Goal: Navigation & Orientation: Find specific page/section

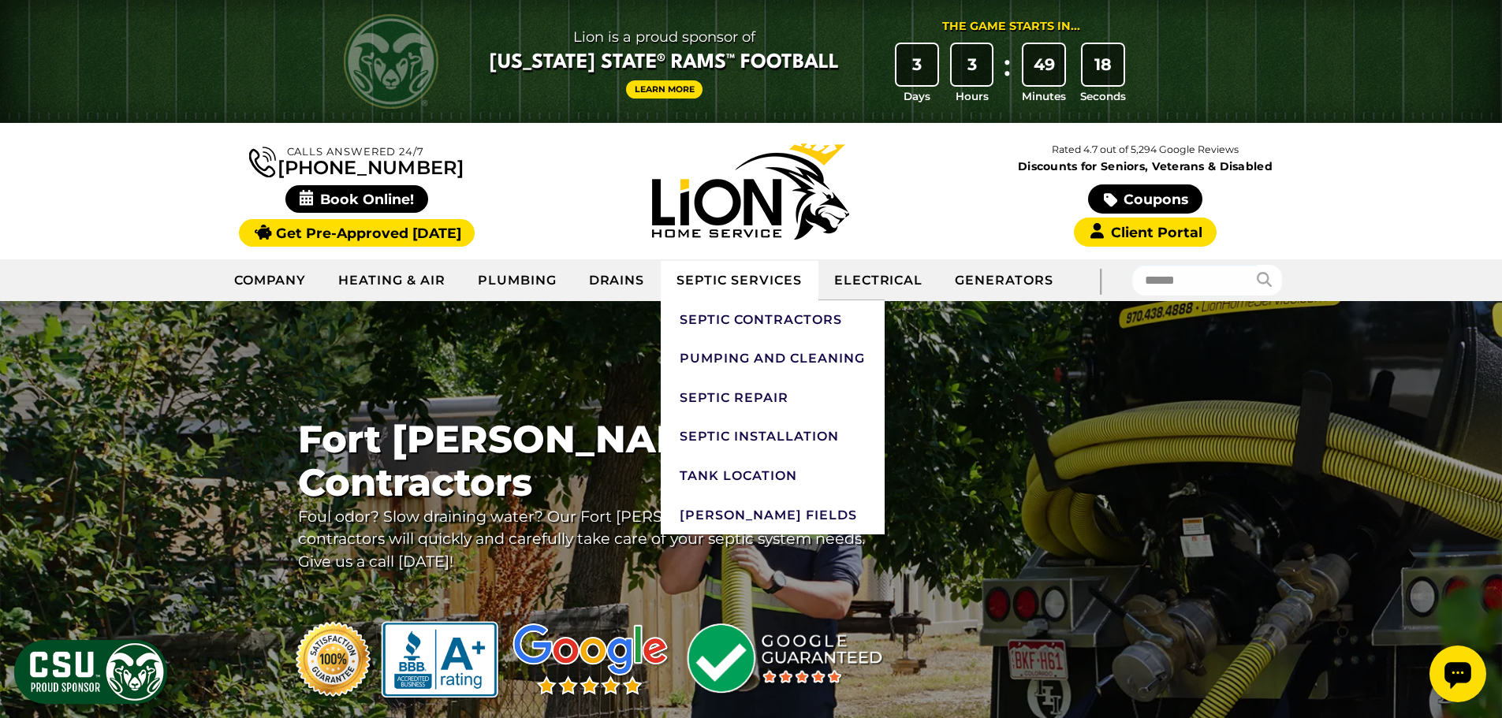
click at [724, 283] on link "Septic Services" at bounding box center [739, 280] width 157 height 39
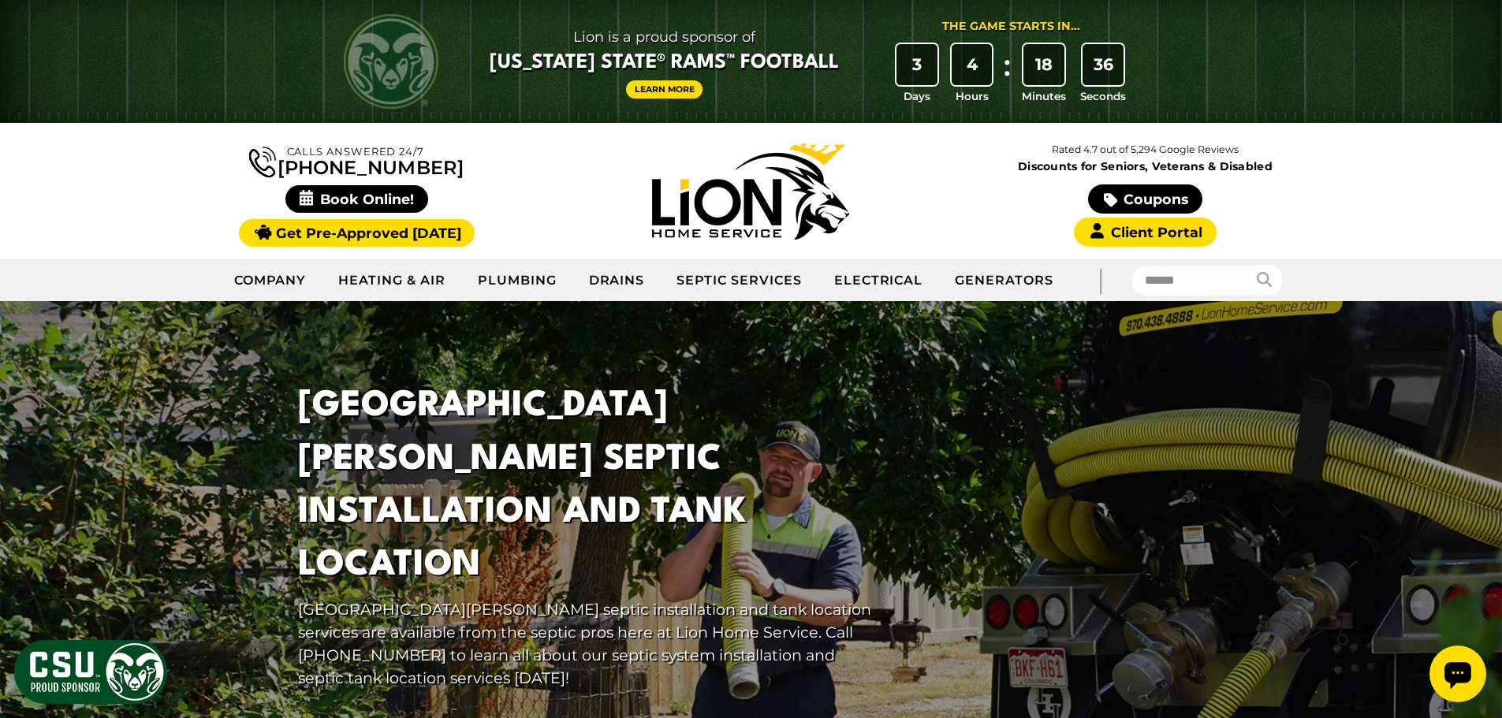
scroll to position [394, 0]
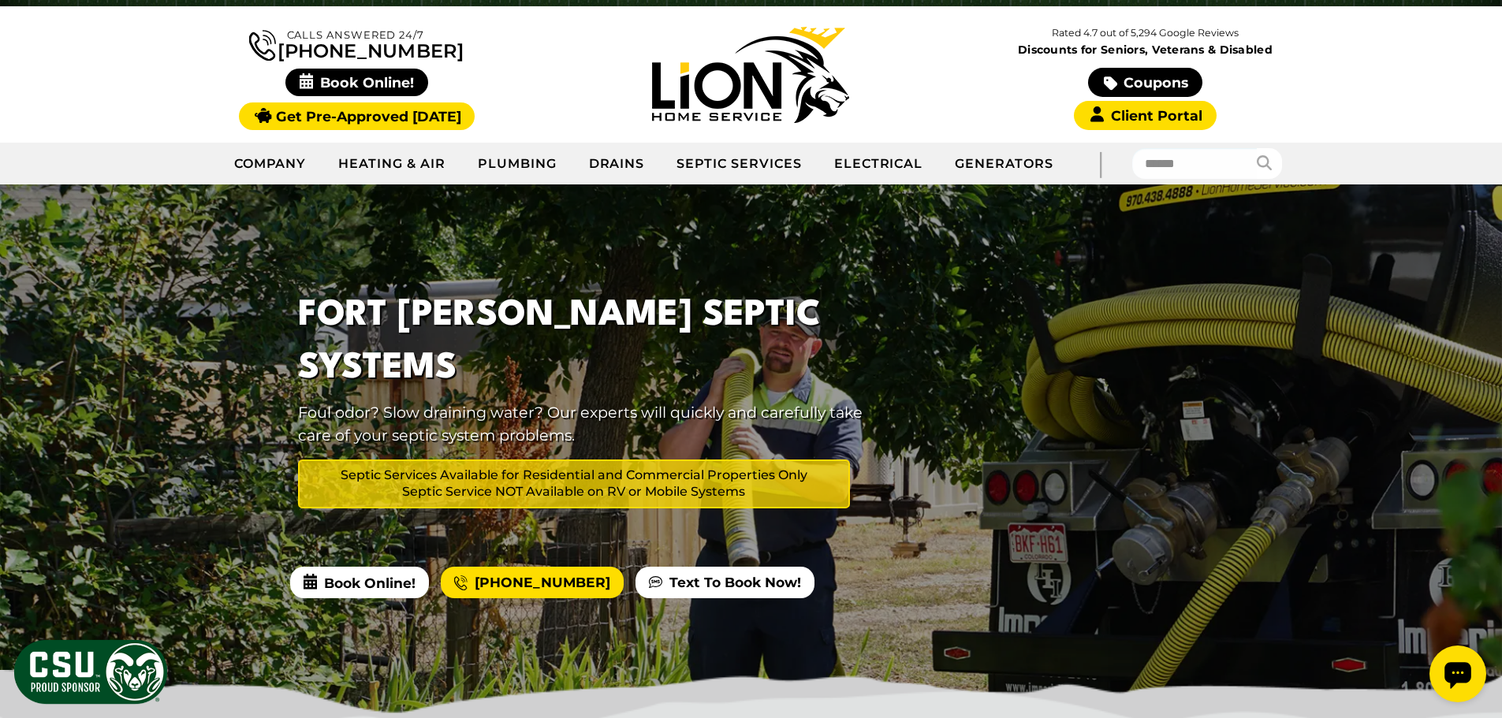
scroll to position [79, 0]
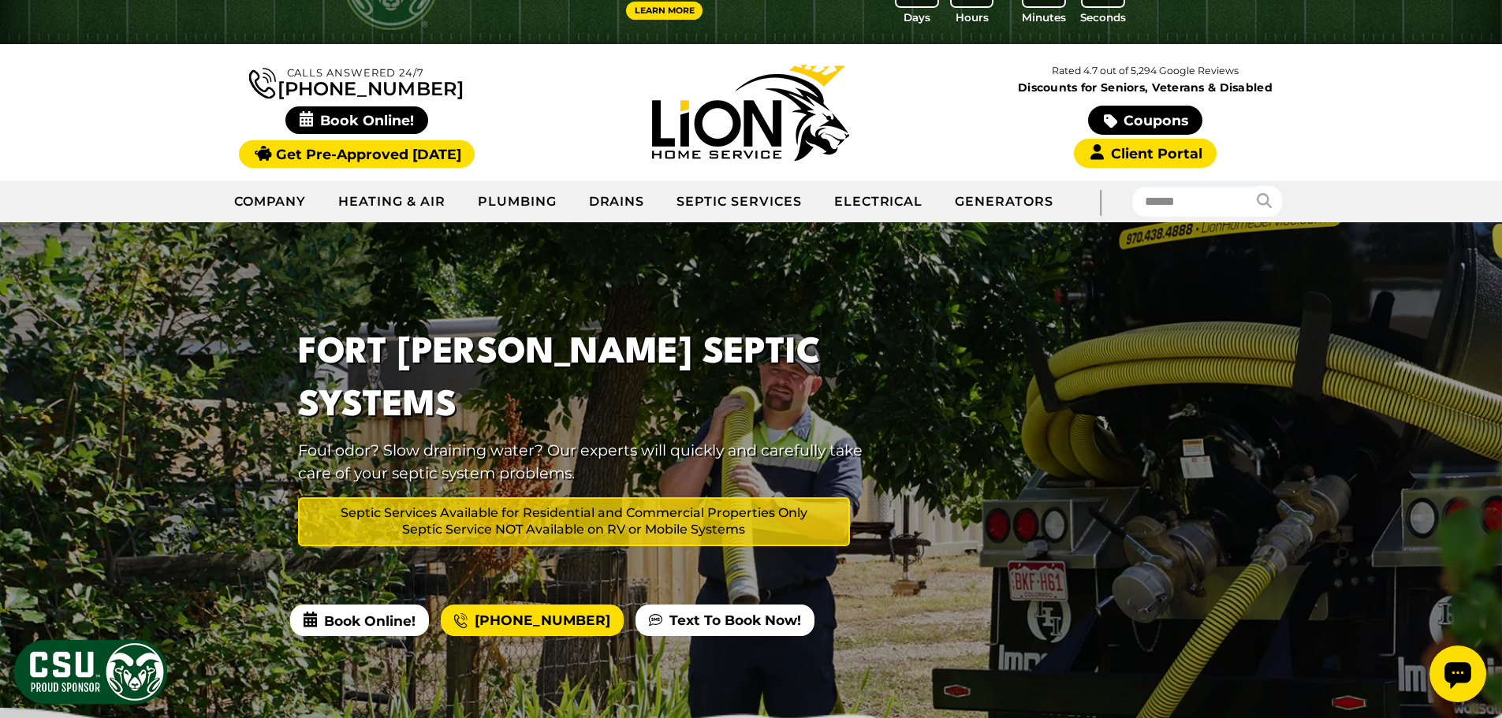
click at [252, 358] on div at bounding box center [751, 487] width 1502 height 530
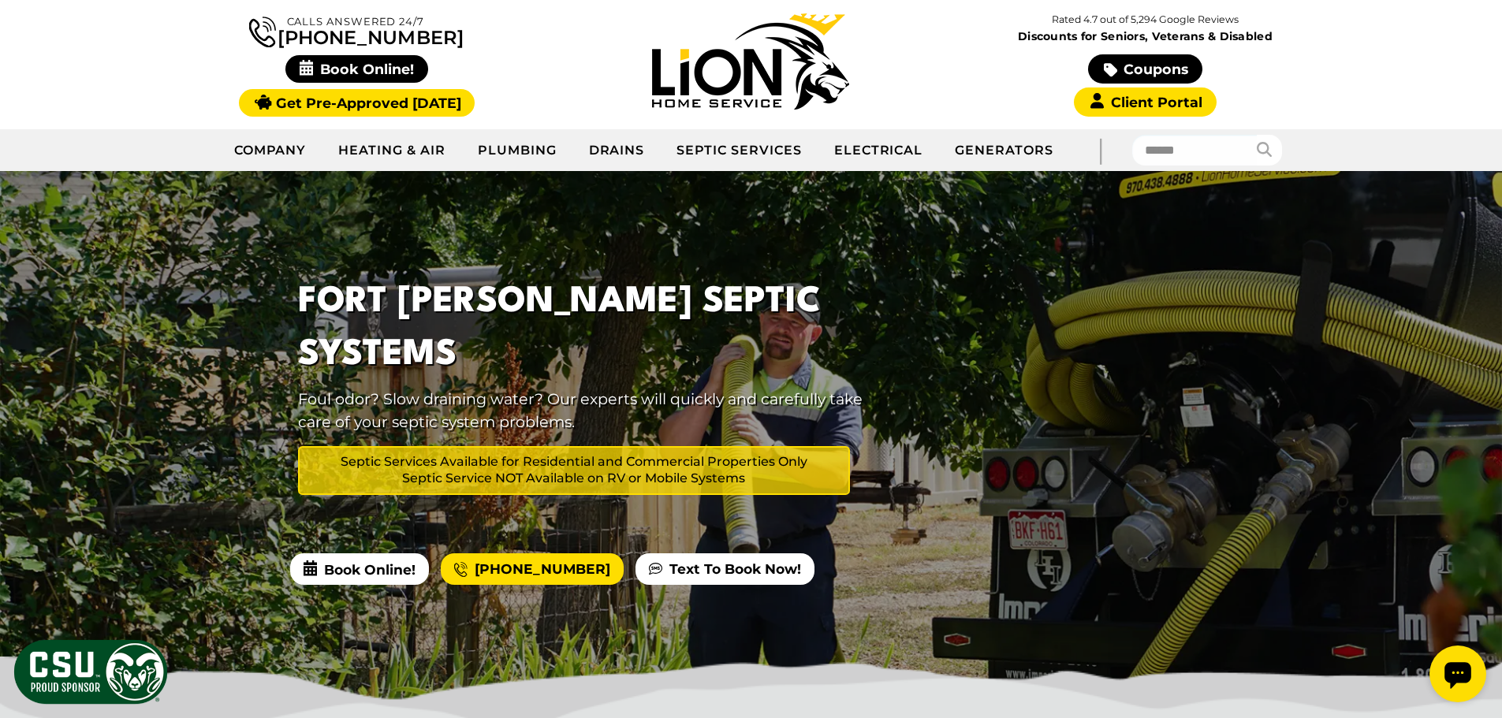
scroll to position [0, 0]
